Goal: Task Accomplishment & Management: Manage account settings

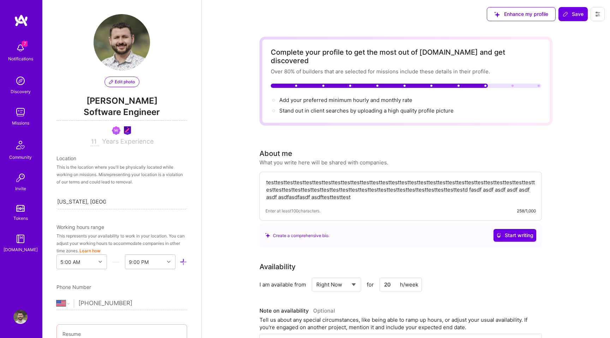
select select "US"
select select "Right Now"
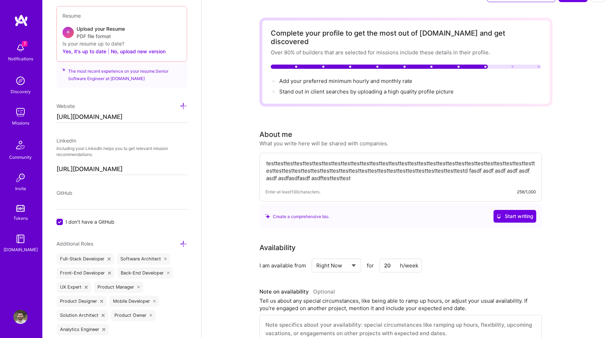
scroll to position [72, 0]
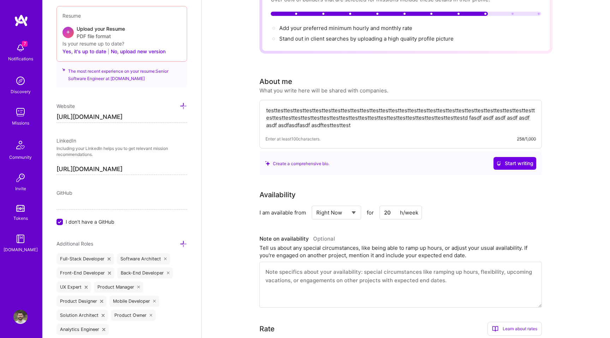
click at [395, 206] on input "20" at bounding box center [400, 213] width 42 height 14
type input "3"
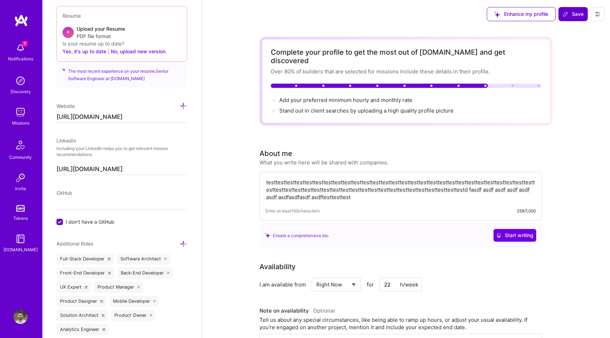
type input "22"
click at [575, 18] on button "Save" at bounding box center [572, 14] width 29 height 14
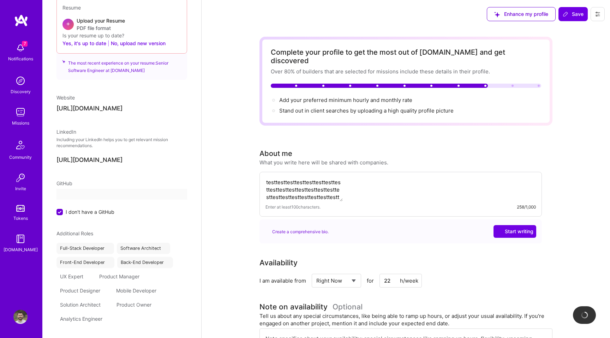
scroll to position [280, 0]
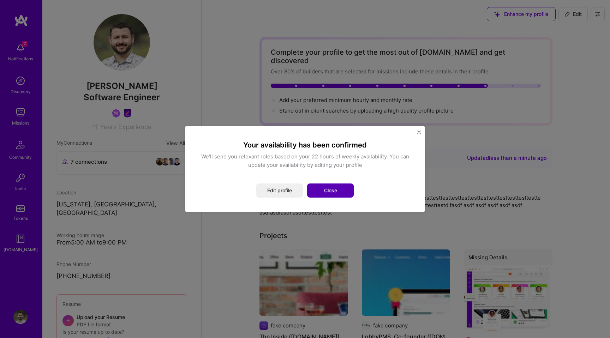
click at [327, 192] on button "Close" at bounding box center [330, 190] width 47 height 14
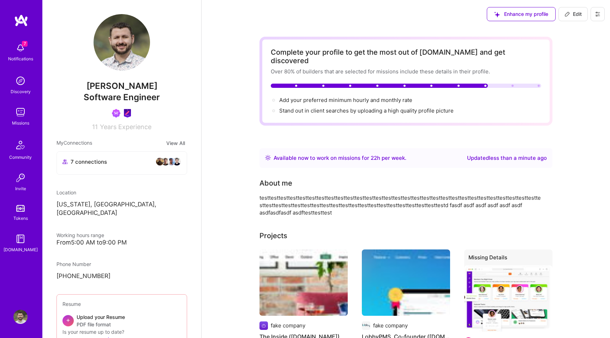
click at [596, 8] on button at bounding box center [597, 14] width 14 height 14
click at [569, 71] on button "Log Out" at bounding box center [577, 66] width 53 height 18
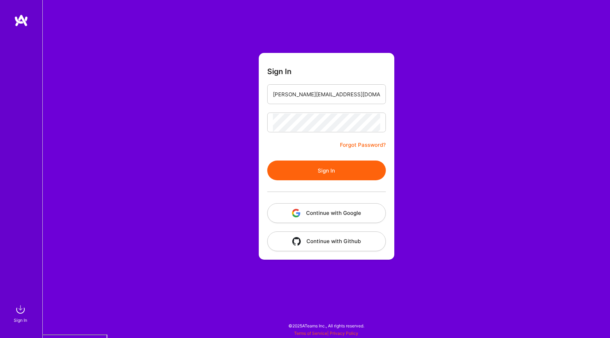
click at [307, 99] on input "[PERSON_NAME][EMAIL_ADDRESS][DOMAIN_NAME]" at bounding box center [326, 94] width 107 height 18
type input "[EMAIL_ADDRESS][DOMAIN_NAME]"
click at [315, 165] on button "Sign In" at bounding box center [326, 170] width 119 height 20
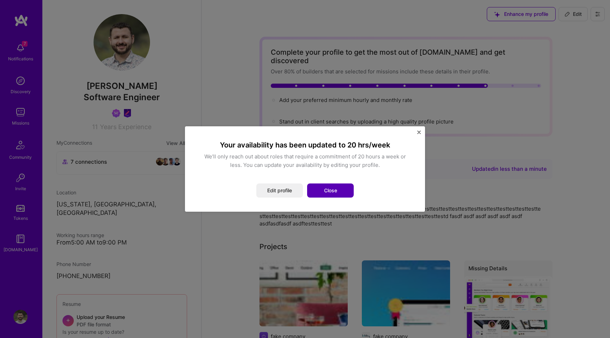
click at [322, 189] on button "Close" at bounding box center [330, 190] width 47 height 14
